Goal: Task Accomplishment & Management: Manage account settings

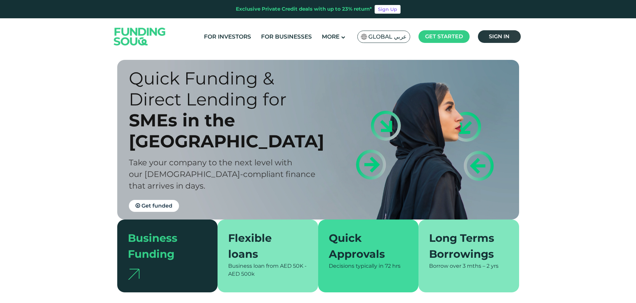
click at [499, 39] on span "Sign in" at bounding box center [499, 36] width 21 height 6
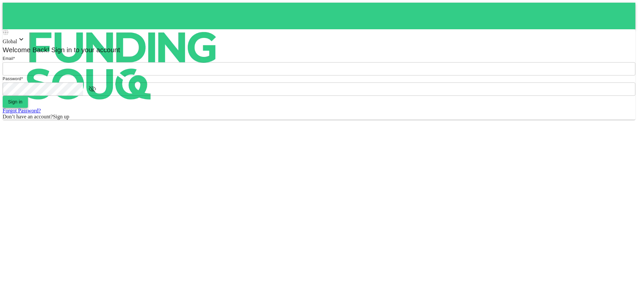
type input "[EMAIL_ADDRESS][DOMAIN_NAME]"
click at [28, 108] on button "Sign in" at bounding box center [15, 102] width 25 height 12
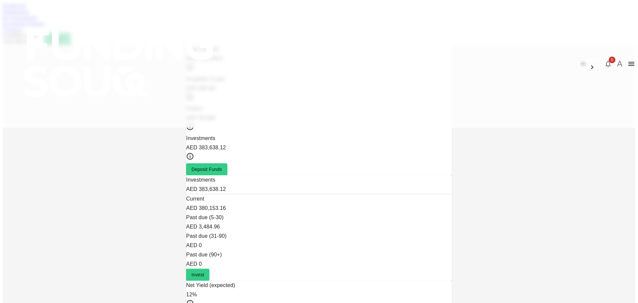
click at [29, 14] on link "Marketplace" at bounding box center [16, 12] width 27 height 6
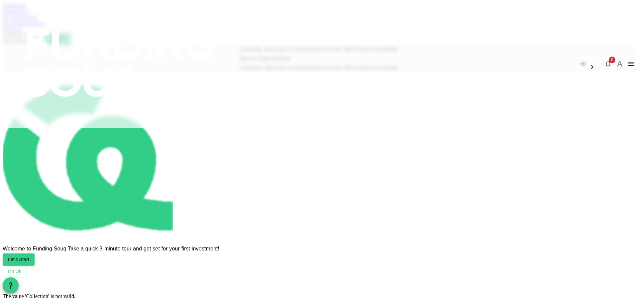
click at [37, 20] on link "My Investments" at bounding box center [20, 18] width 35 height 6
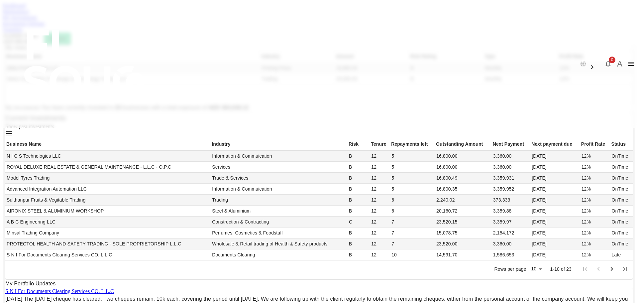
scroll to position [133, 0]
drag, startPoint x: 413, startPoint y: 110, endPoint x: 421, endPoint y: 189, distance: 79.2
click at [421, 189] on tbody "N I C S Technologies LLC Information & Commuication B 12 5 16,800.00 3,360.00 2…" at bounding box center [318, 205] width 627 height 110
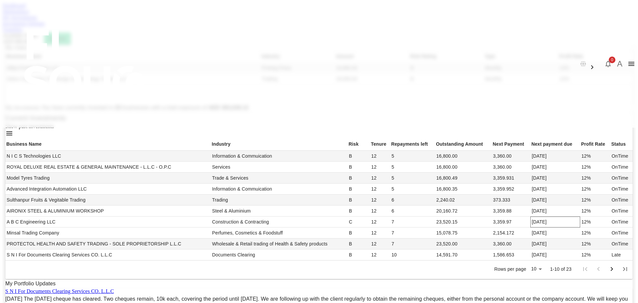
drag, startPoint x: 419, startPoint y: 189, endPoint x: 429, endPoint y: 190, distance: 10.0
click at [530, 216] on td "22/09/2025" at bounding box center [554, 221] width 49 height 11
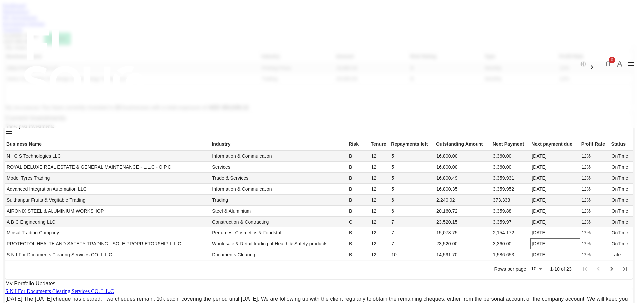
scroll to position [199, 0]
click at [412, 248] on body "العربية 0 A Dashboard Marketplace My Investments Investment Settings Transfers …" at bounding box center [319, 290] width 632 height 574
click at [407, 281] on li "50" at bounding box center [405, 279] width 20 height 12
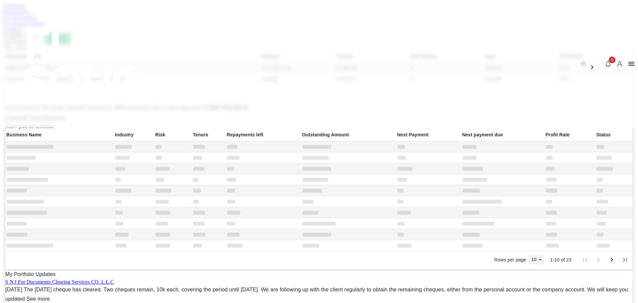
type input "50"
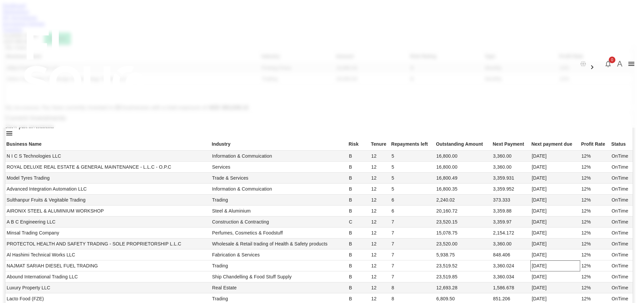
scroll to position [261, 0]
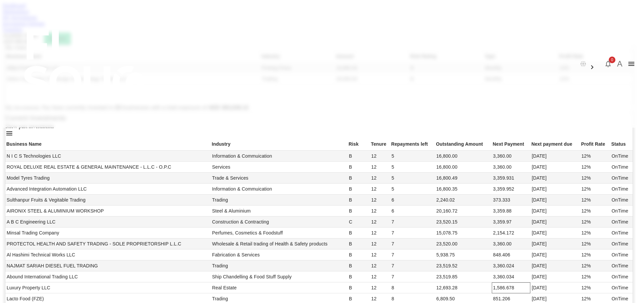
drag, startPoint x: 424, startPoint y: 217, endPoint x: 388, endPoint y: 216, distance: 36.5
click at [388, 282] on tr "Luxury Property LLC Real Estate B 12 8 12,693.28 1,586.678 22/09/2025 12% OnTime" at bounding box center [318, 287] width 627 height 11
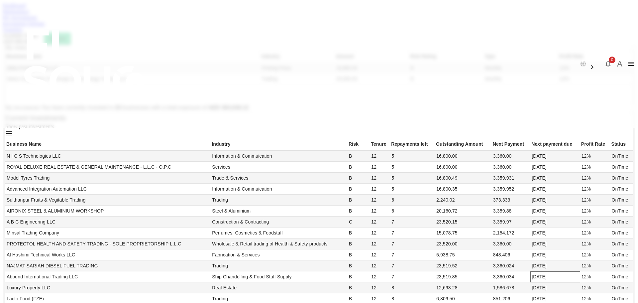
scroll to position [0, 0]
